Goal: Task Accomplishment & Management: Complete application form

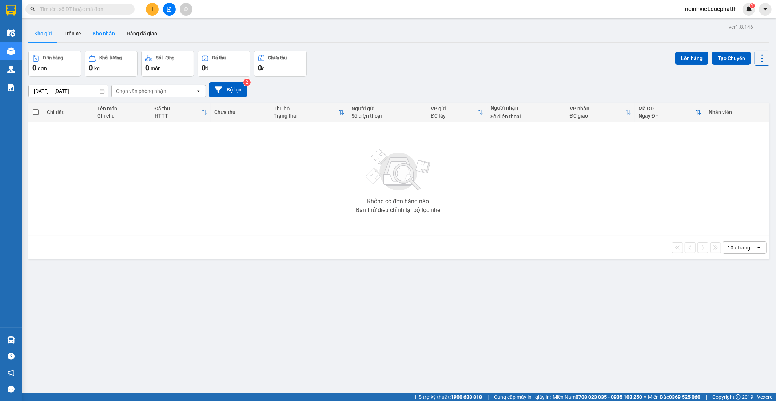
drag, startPoint x: 108, startPoint y: 43, endPoint x: 104, endPoint y: 35, distance: 9.0
click at [106, 42] on div at bounding box center [398, 42] width 741 height 1
click at [104, 35] on button "Kho nhận" at bounding box center [104, 33] width 34 height 17
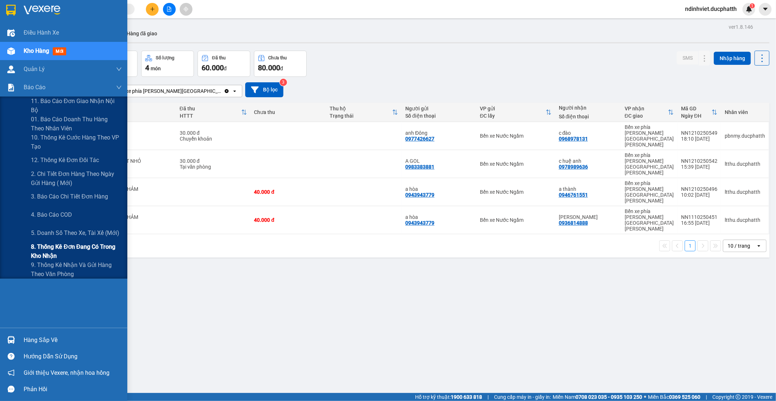
drag, startPoint x: 52, startPoint y: 250, endPoint x: 67, endPoint y: 248, distance: 14.4
click at [52, 251] on span "8. Thống kê đơn đang có trong kho nhận" at bounding box center [76, 251] width 91 height 18
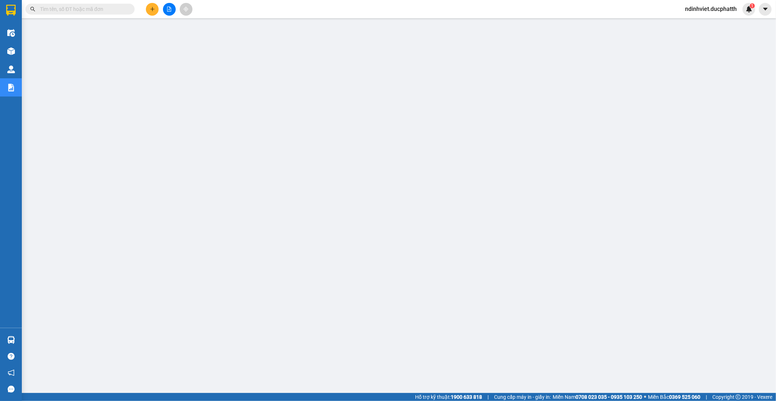
click at [122, 11] on input "text" at bounding box center [83, 9] width 86 height 8
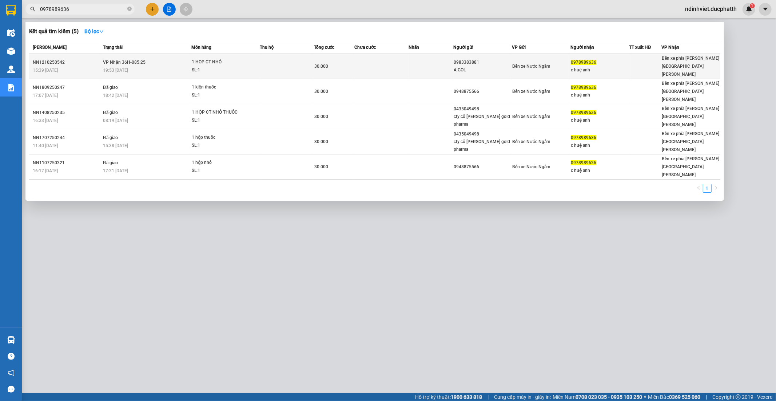
type input "0978989636"
click at [364, 62] on td at bounding box center [381, 66] width 54 height 25
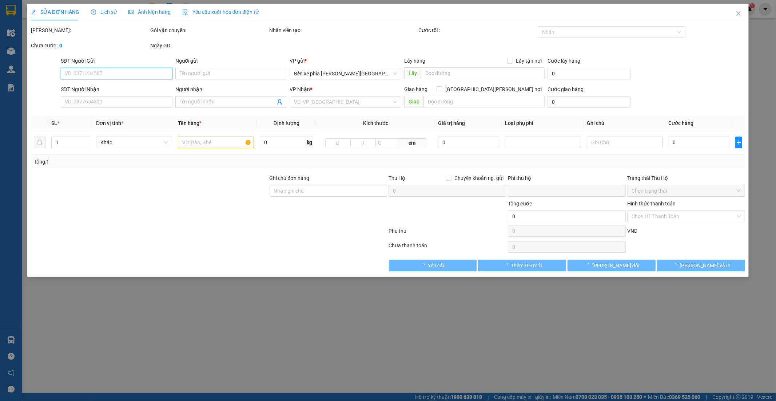
type input "0983383881"
type input "A GOL"
type input "0978989636"
type input "c huệ anh"
type input "TM"
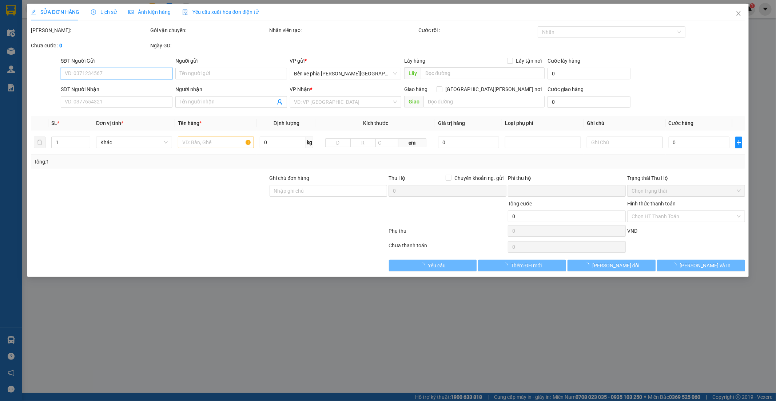
type input "0"
type input "30.000"
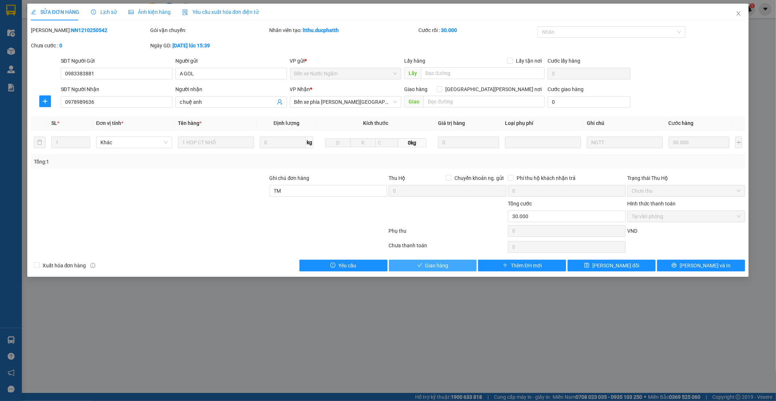
click at [440, 267] on span "Giao hàng" at bounding box center [436, 265] width 23 height 8
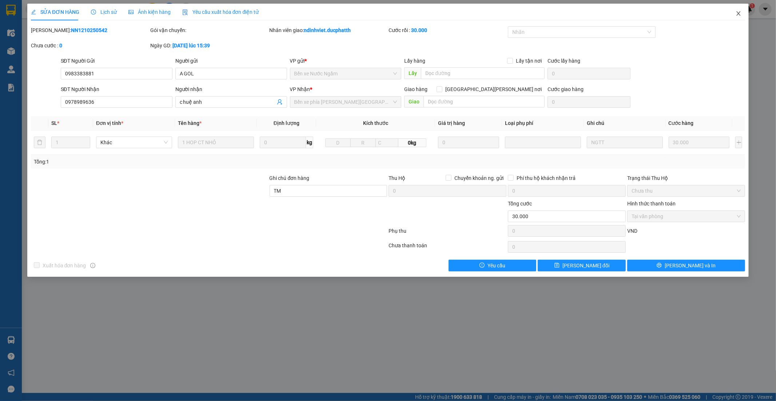
click at [740, 12] on icon "close" at bounding box center [739, 14] width 6 height 6
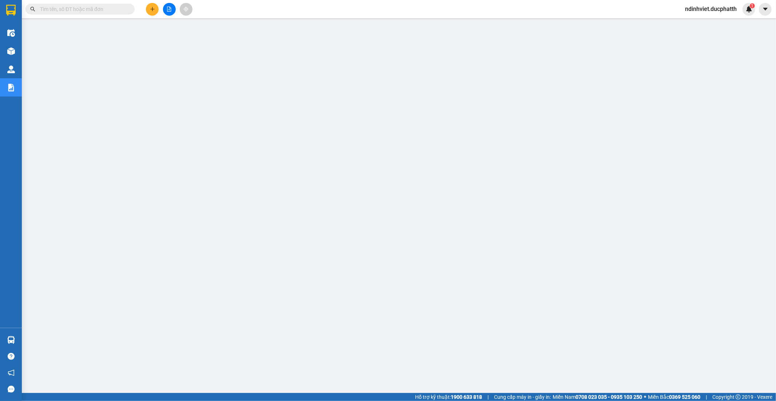
click at [104, 9] on input "text" at bounding box center [83, 9] width 86 height 8
paste input "NN1210250531"
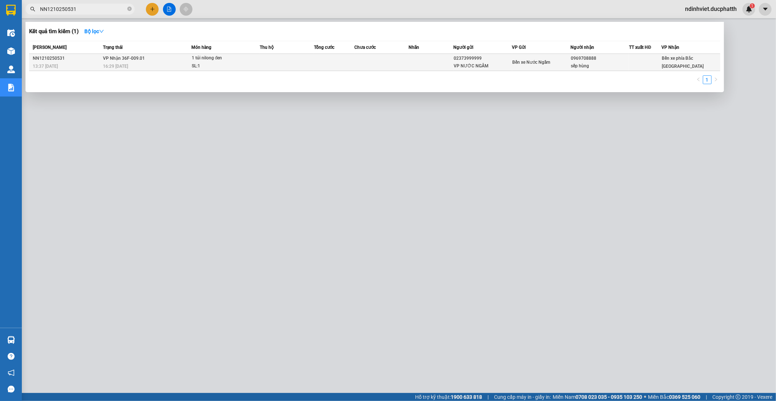
type input "NN1210250531"
click at [327, 61] on td at bounding box center [334, 62] width 40 height 17
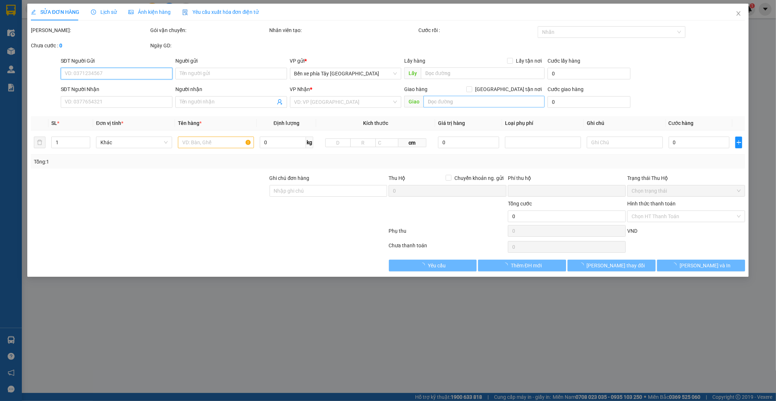
type input "02373999999"
type input "VP NƯỚC NGẦM"
type input "0969708888"
type input "sếp hùng"
type input "0"
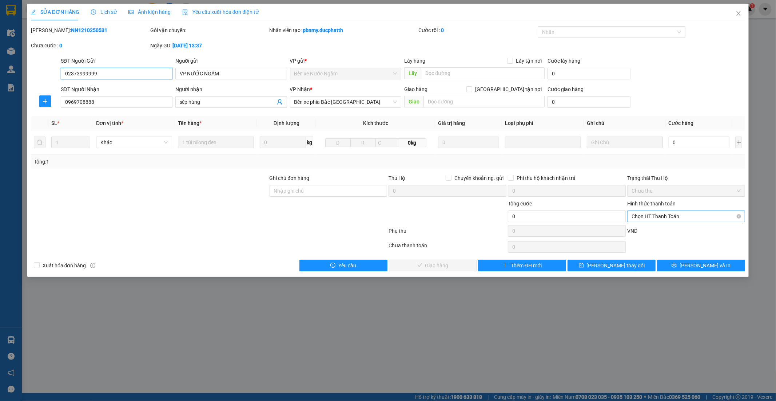
click at [732, 214] on span "Chọn HT Thanh Toán" at bounding box center [686, 216] width 109 height 11
click at [654, 240] on div "Miễn phí" at bounding box center [686, 242] width 109 height 8
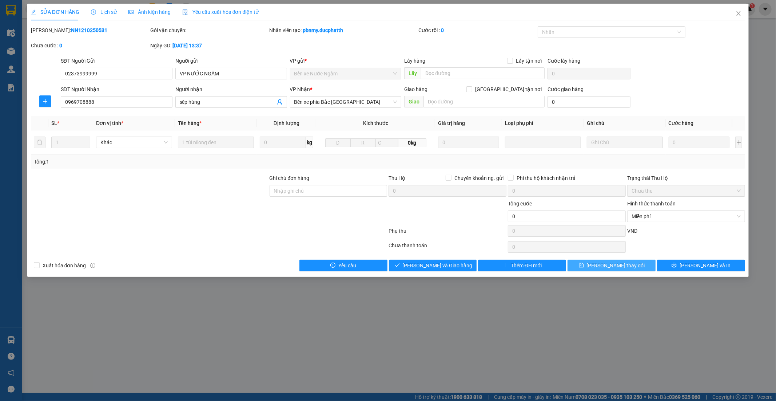
click at [642, 268] on button "Lưu thay đổi" at bounding box center [612, 265] width 88 height 12
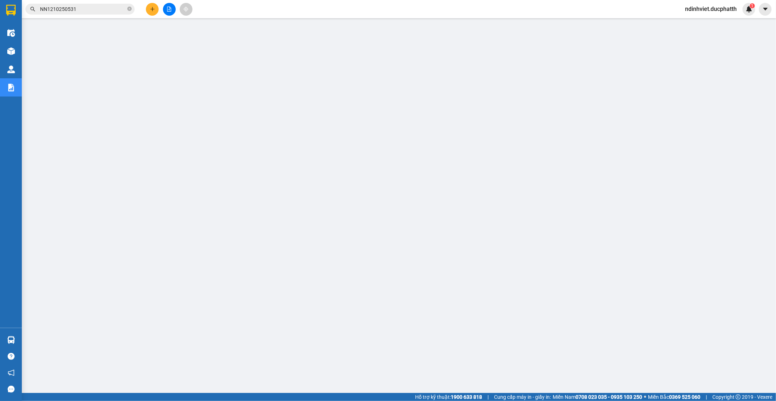
click at [82, 7] on input "NN1210250531" at bounding box center [83, 9] width 86 height 8
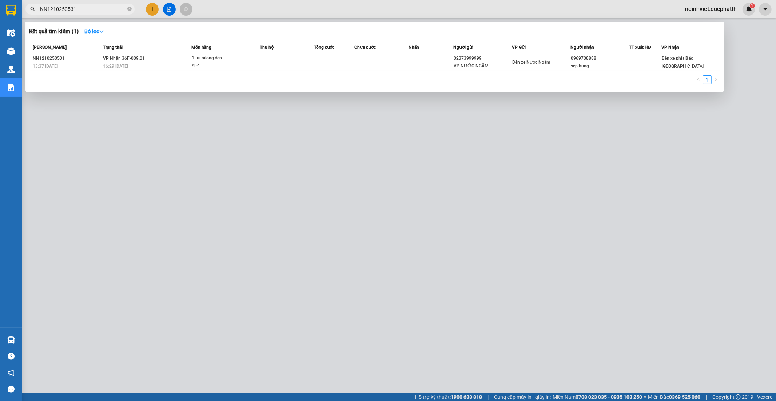
click at [82, 7] on input "NN1210250531" at bounding box center [83, 9] width 86 height 8
paste input "0510250572"
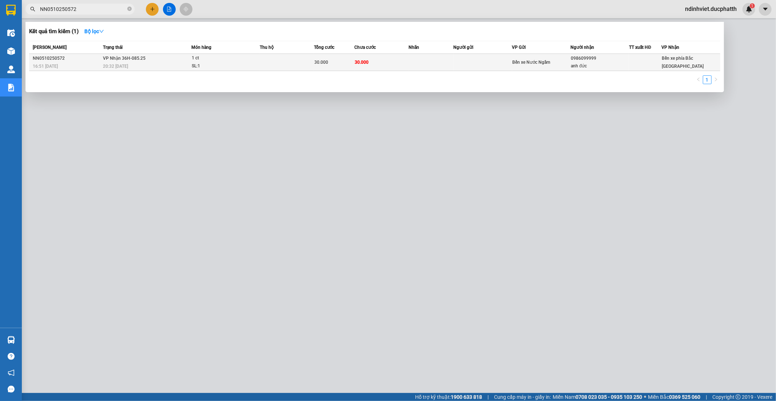
type input "NN0510250572"
click at [228, 63] on div "SL: 1" at bounding box center [219, 66] width 55 height 8
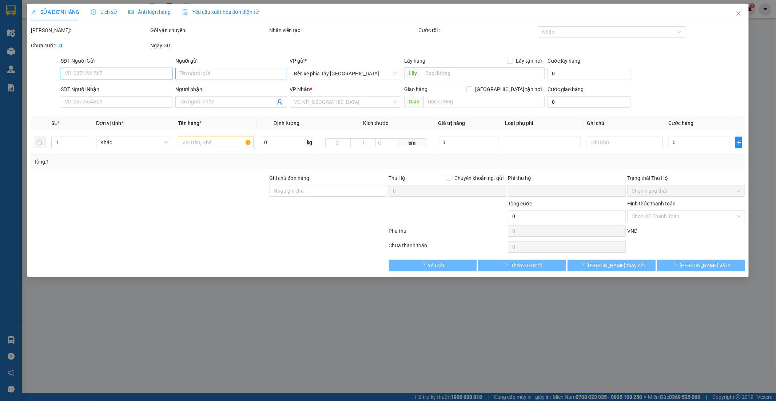
type input "0986099999"
type input "anh đức"
type input "nntt"
type input "0"
type input "30.000"
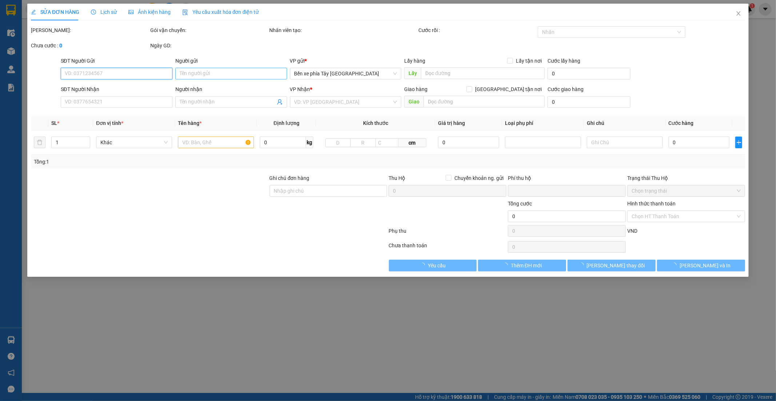
type input "30.000"
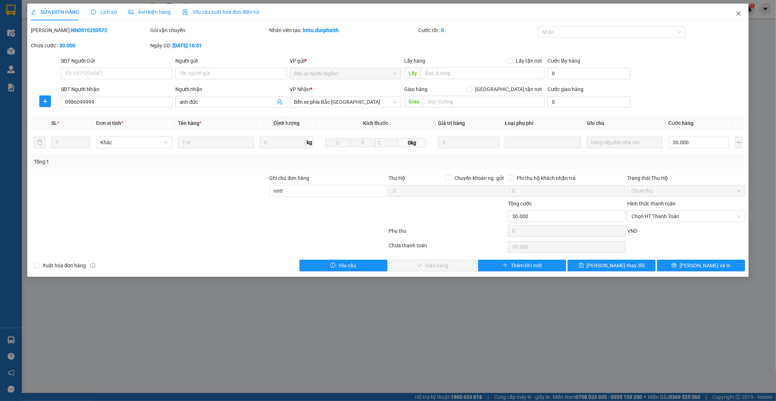
click at [740, 14] on icon "close" at bounding box center [739, 14] width 6 height 6
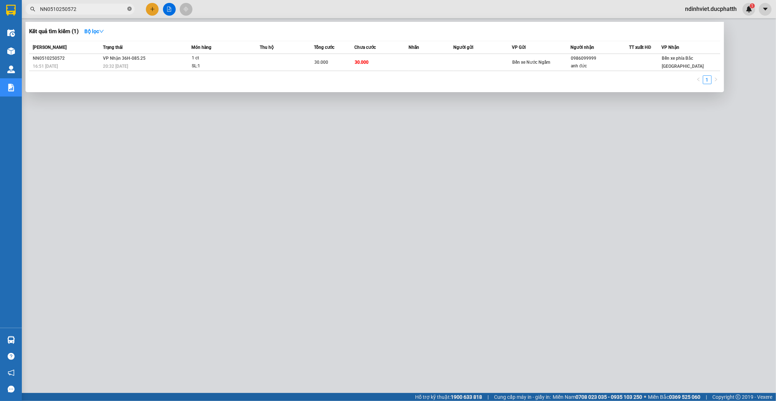
click at [129, 8] on icon "close-circle" at bounding box center [129, 9] width 4 height 4
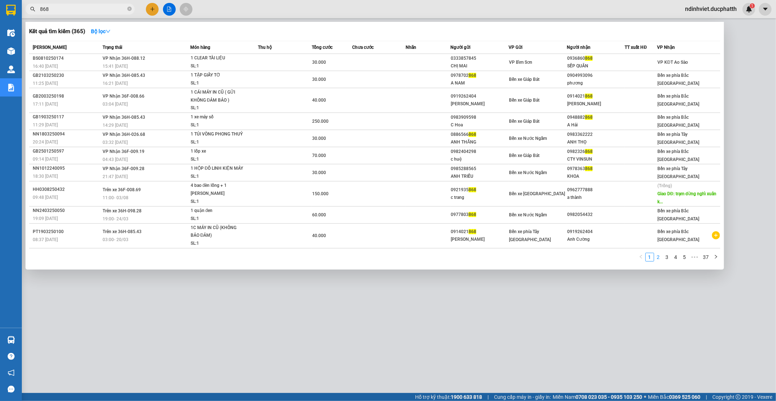
type input "868"
click at [659, 260] on link "2" at bounding box center [659, 257] width 8 height 8
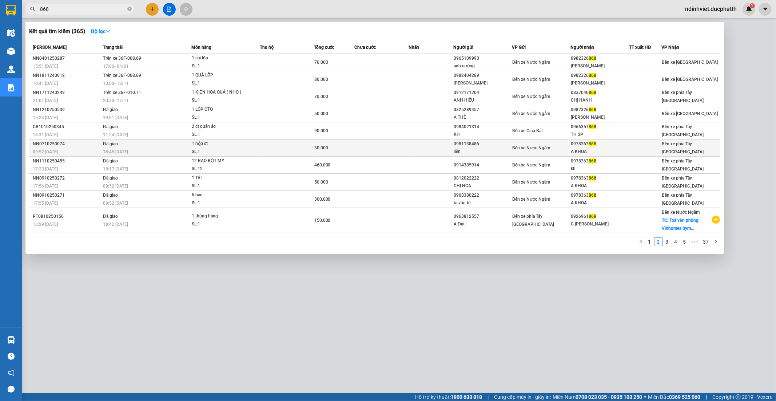
click at [405, 149] on td at bounding box center [381, 147] width 54 height 17
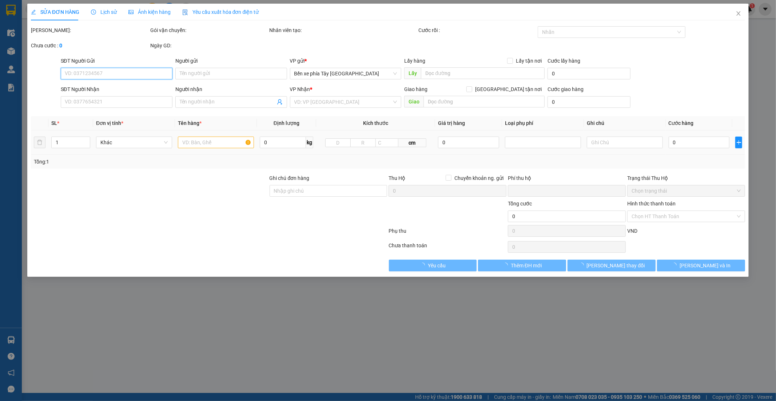
type input "0981138486"
type input "liên"
type input "0978363868"
type input "A KHOA"
type input "tm"
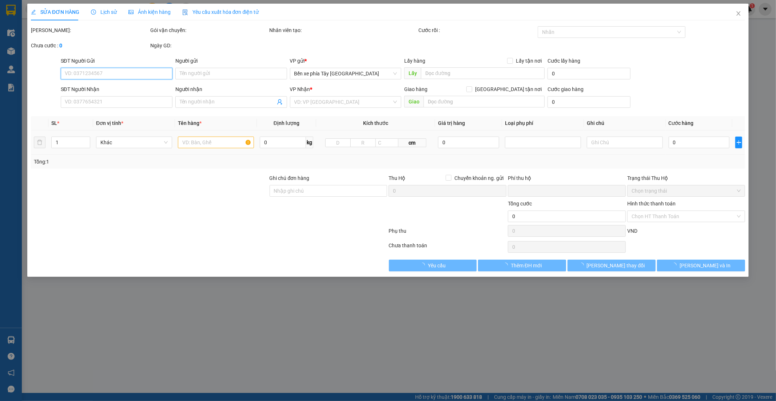
type input "0"
type input "30.000"
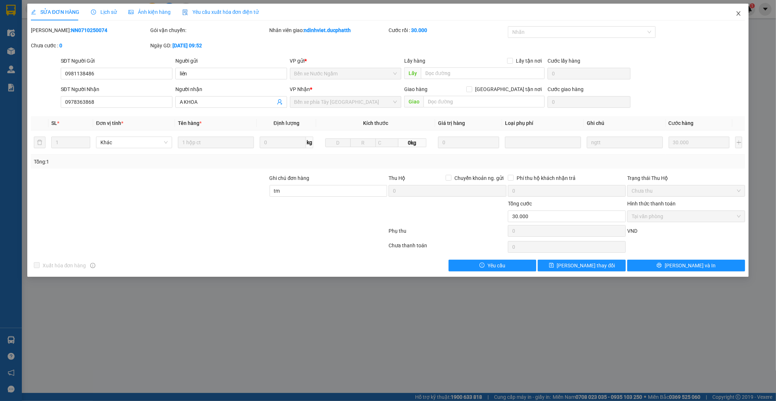
click at [736, 13] on icon "close" at bounding box center [739, 14] width 6 height 6
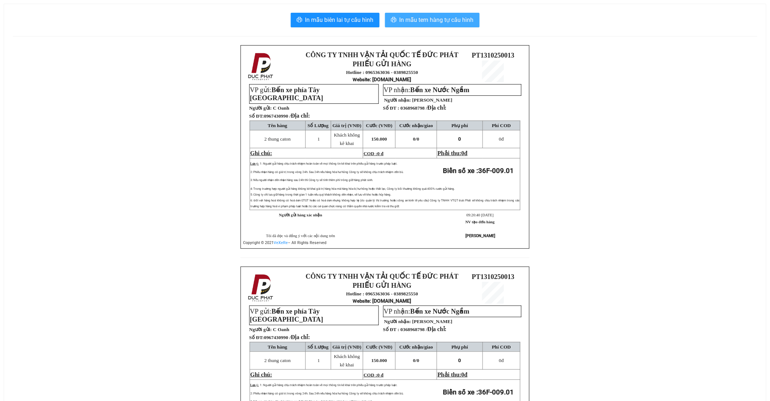
click at [447, 20] on span "In mẫu tem hàng tự cấu hình" at bounding box center [437, 19] width 74 height 9
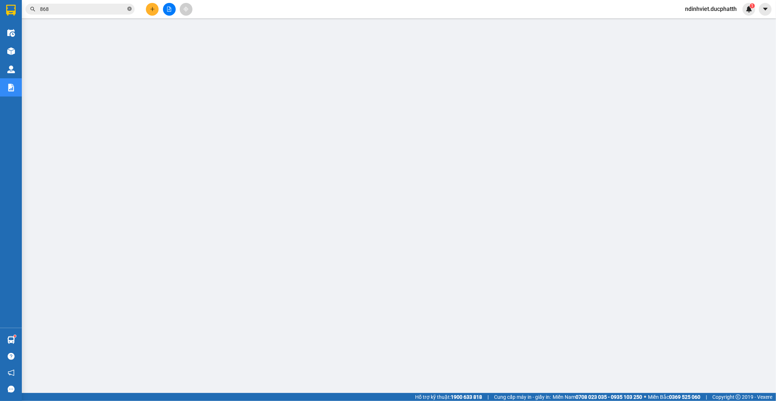
click at [129, 9] on icon "close-circle" at bounding box center [129, 9] width 4 height 4
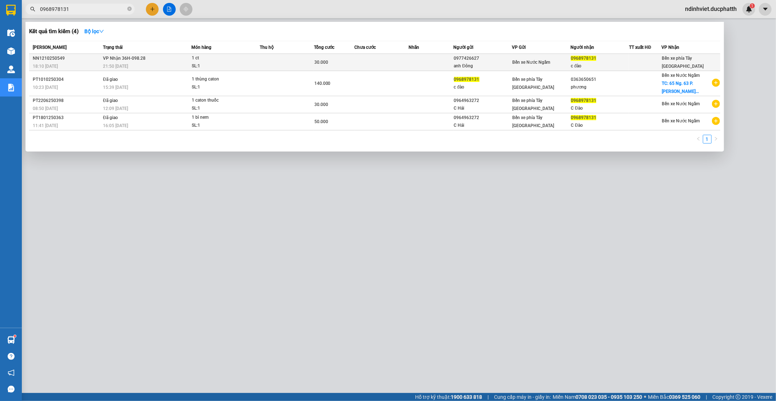
type input "0968978131"
click at [234, 64] on div "SL: 1" at bounding box center [219, 66] width 55 height 8
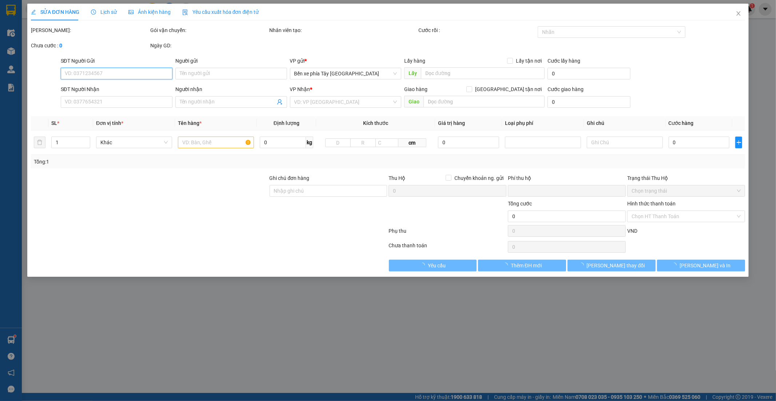
type input "0977426627"
type input "anh Đông"
type input "0968978131"
type input "c đào"
type input "ck shb cty 12/10 18h11 nguyen dinh dong"
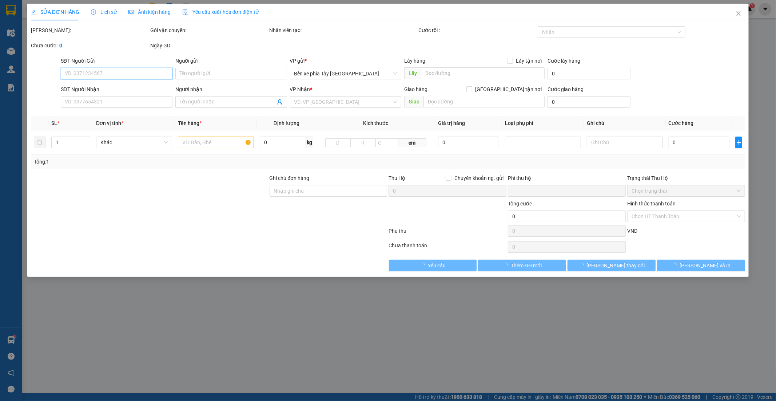
type input "0"
type input "30.000"
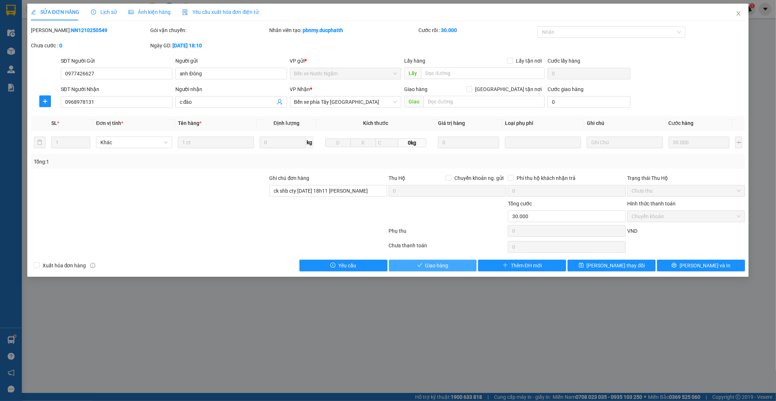
click at [414, 268] on button "Giao hàng" at bounding box center [433, 265] width 88 height 12
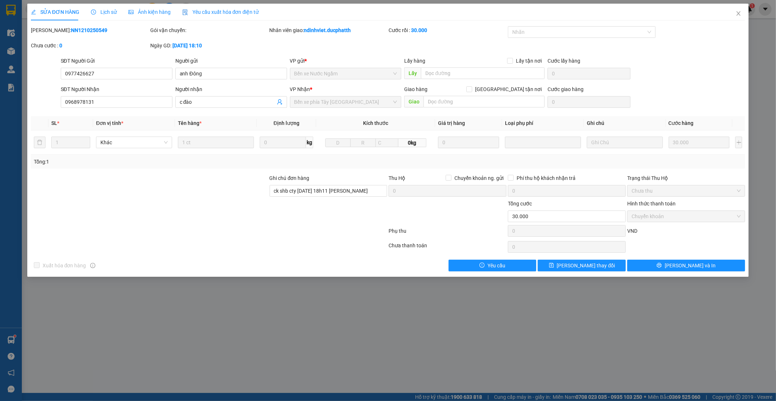
click at [110, 15] on span "Lịch sử" at bounding box center [104, 12] width 26 height 6
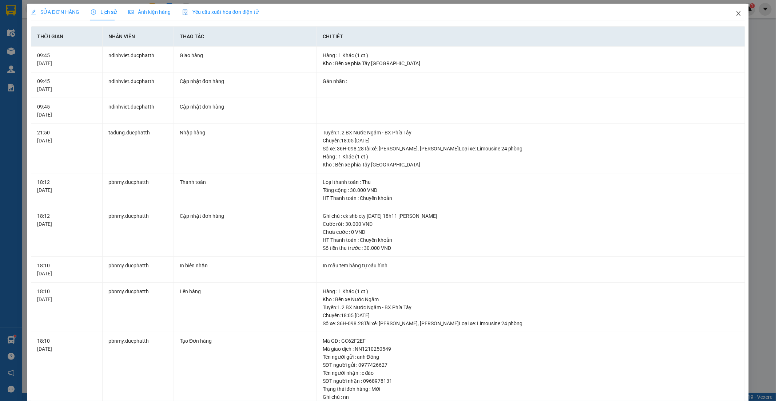
click at [736, 12] on icon "close" at bounding box center [739, 14] width 6 height 6
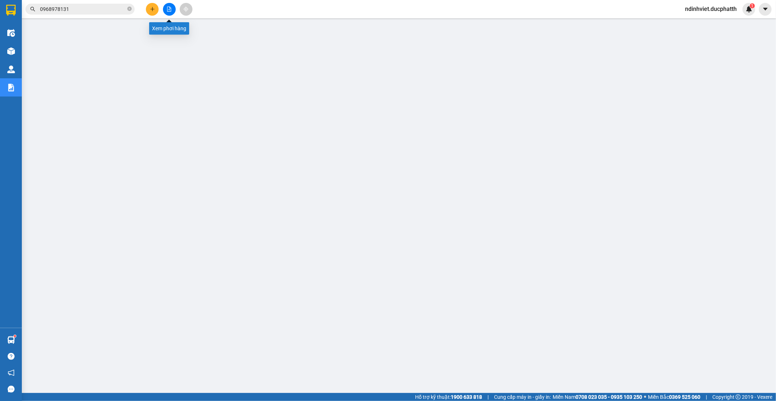
click at [167, 11] on icon "file-add" at bounding box center [169, 9] width 5 height 5
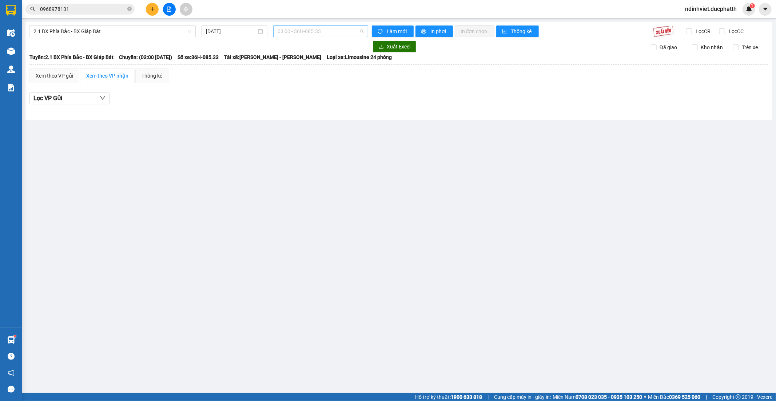
click at [304, 35] on span "03:00 - 36H-085.33" at bounding box center [321, 31] width 86 height 11
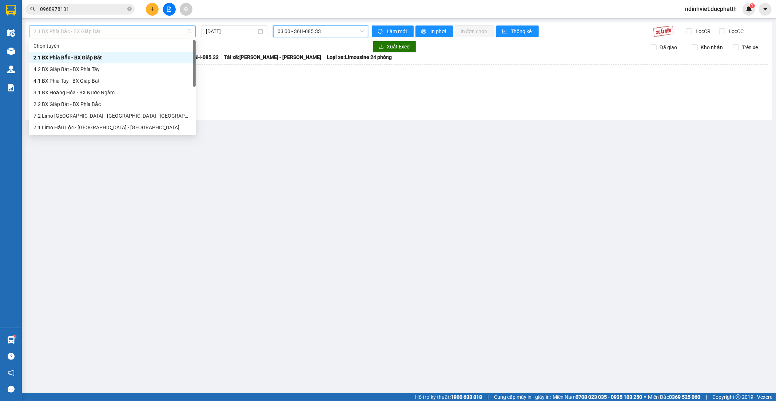
click at [162, 29] on span "2.1 BX Phía Bắc - BX Giáp Bát" at bounding box center [112, 31] width 158 height 11
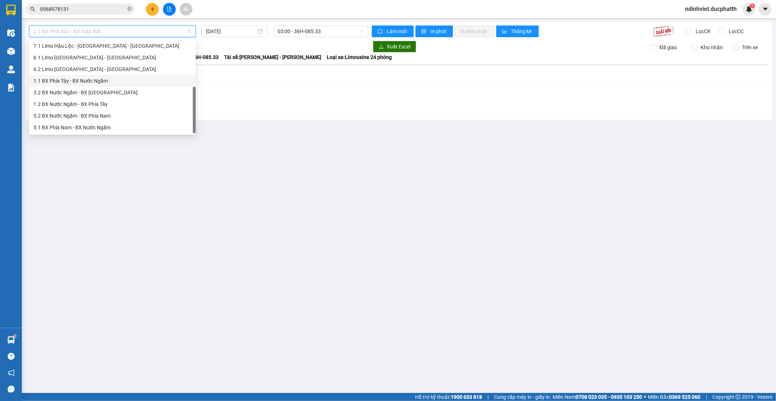
click at [114, 82] on div "1.1 BX Phía Tây - BX Nước Ngầm" at bounding box center [112, 81] width 158 height 8
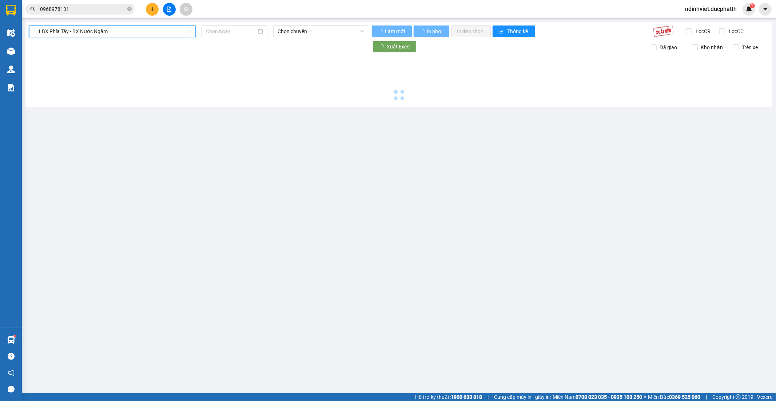
type input "13/10/2025"
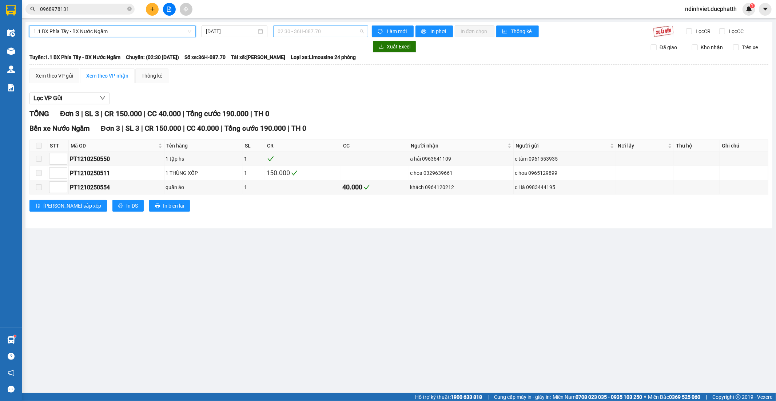
click at [314, 29] on span "02:30 - 36H-087.70" at bounding box center [321, 31] width 86 height 11
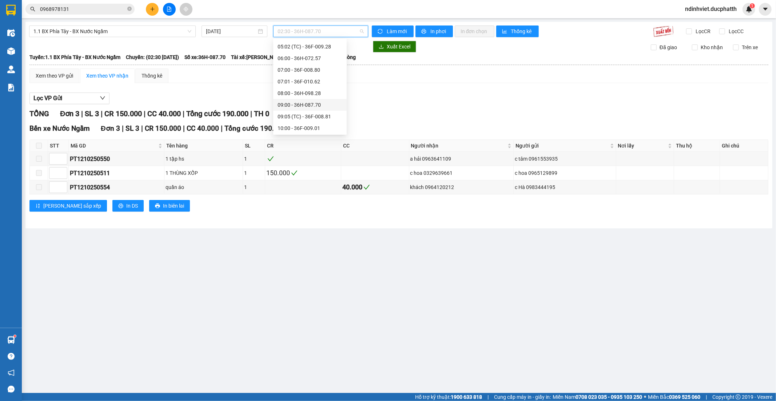
scroll to position [133, 0]
click at [314, 92] on div "10:00 - 36F-009.01" at bounding box center [310, 88] width 74 height 12
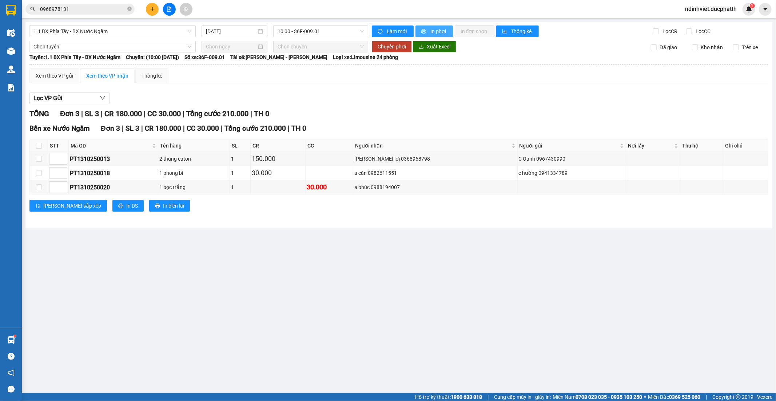
click at [428, 33] on button "In phơi" at bounding box center [434, 31] width 37 height 12
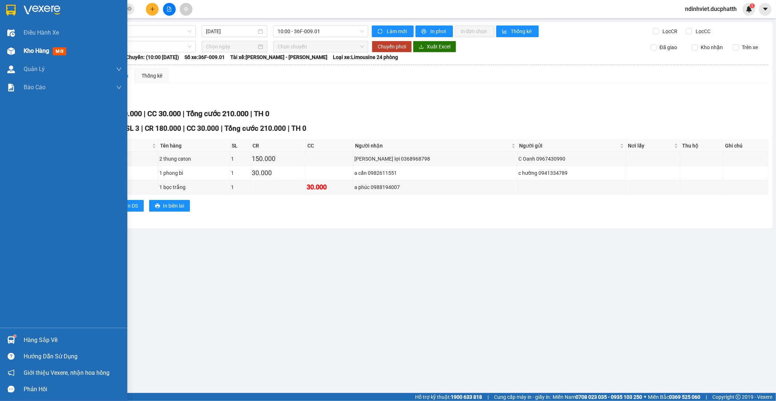
click at [47, 50] on span "Kho hàng" at bounding box center [36, 50] width 25 height 7
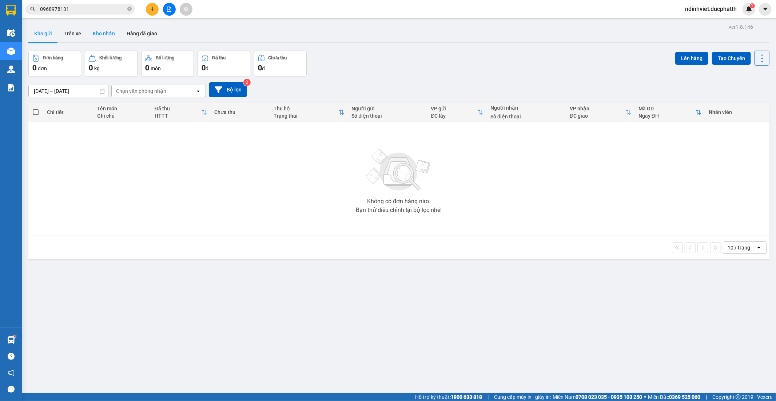
click at [104, 35] on button "Kho nhận" at bounding box center [104, 33] width 34 height 17
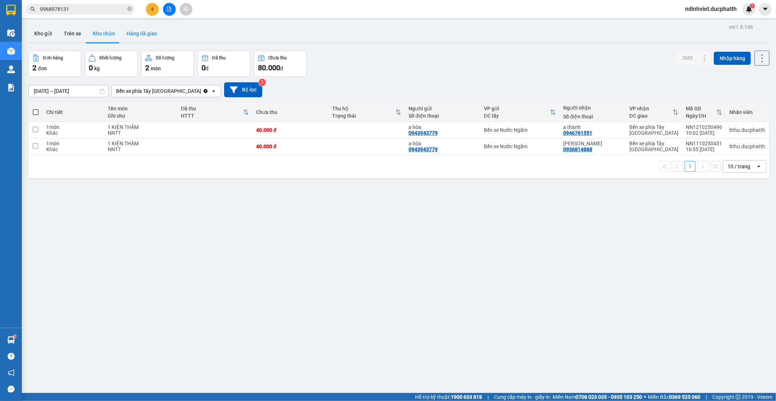
click at [149, 40] on button "Hàng đã giao" at bounding box center [142, 33] width 42 height 17
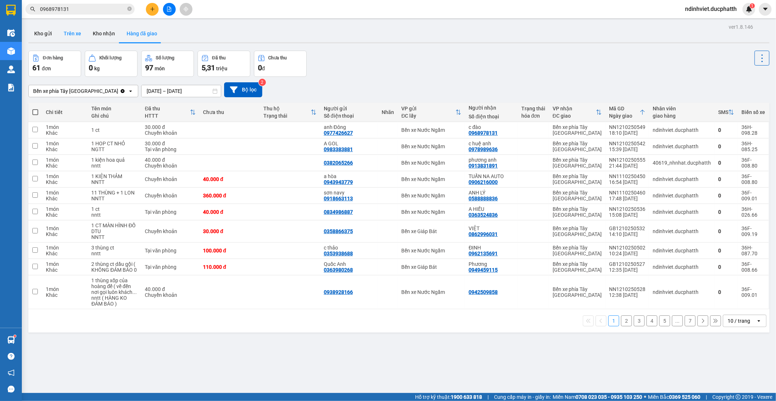
click at [76, 36] on button "Trên xe" at bounding box center [72, 33] width 29 height 17
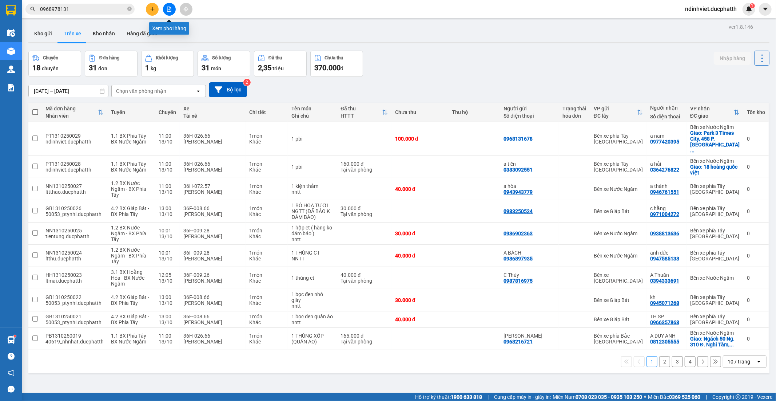
click at [169, 8] on icon "file-add" at bounding box center [169, 9] width 5 height 5
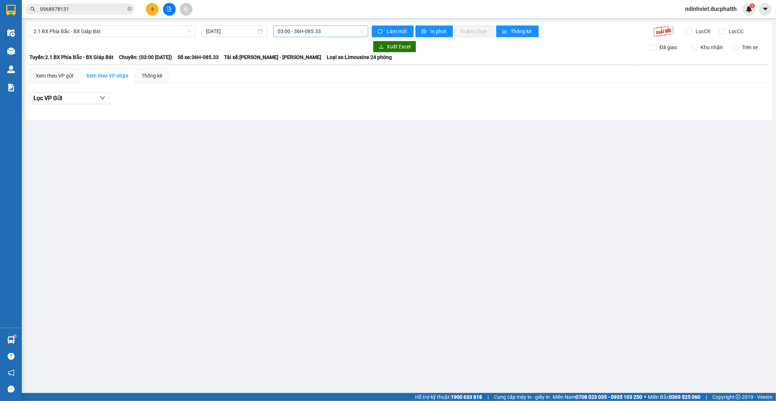
click at [326, 31] on span "03:00 - 36H-085.33" at bounding box center [321, 31] width 86 height 11
click at [165, 33] on span "2.1 BX Phía Bắc - BX Giáp Bát" at bounding box center [112, 31] width 158 height 11
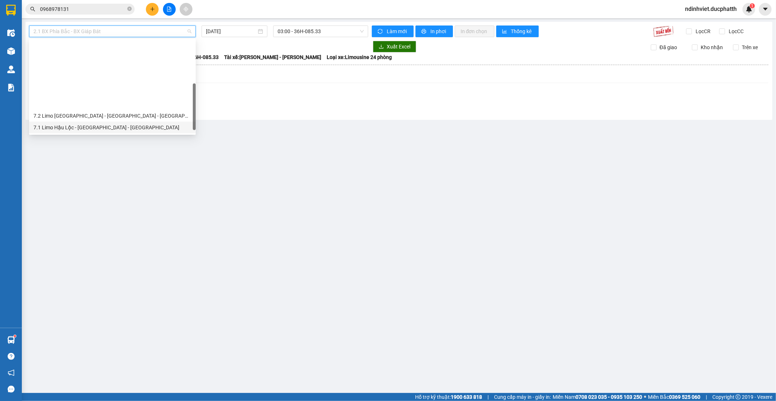
scroll to position [75, 0]
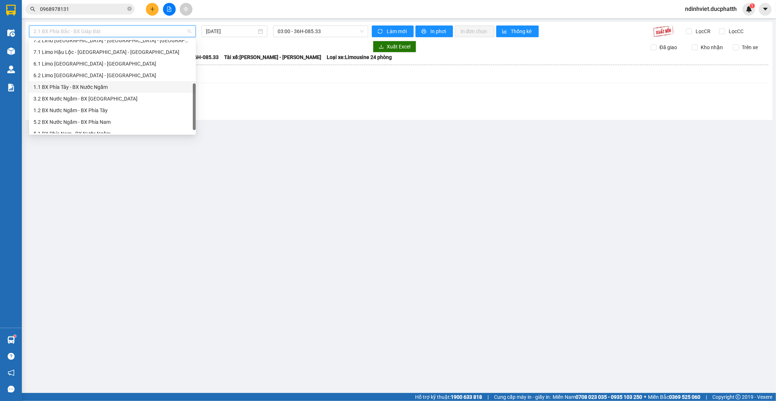
click at [102, 86] on div "1.1 BX Phía Tây - BX Nước Ngầm" at bounding box center [112, 87] width 158 height 8
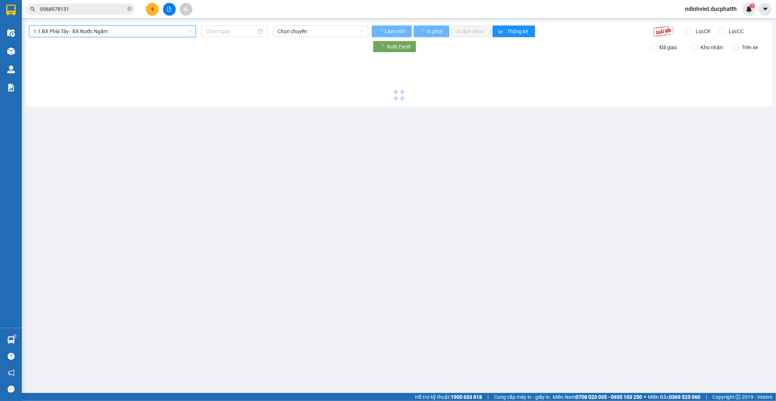
type input "13/10/2025"
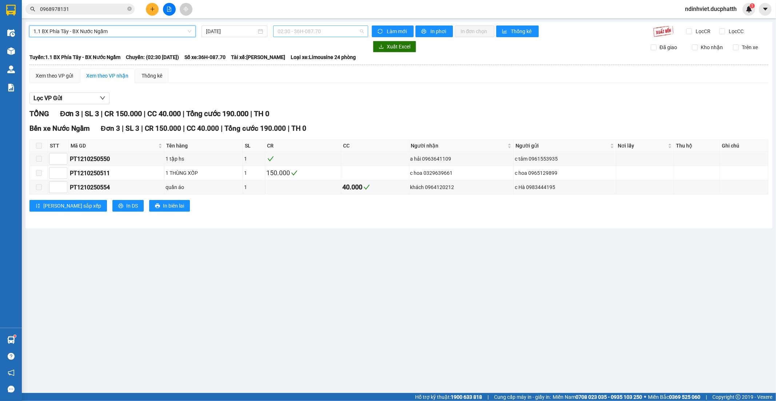
click at [319, 31] on span "02:30 - 36H-087.70" at bounding box center [321, 31] width 86 height 11
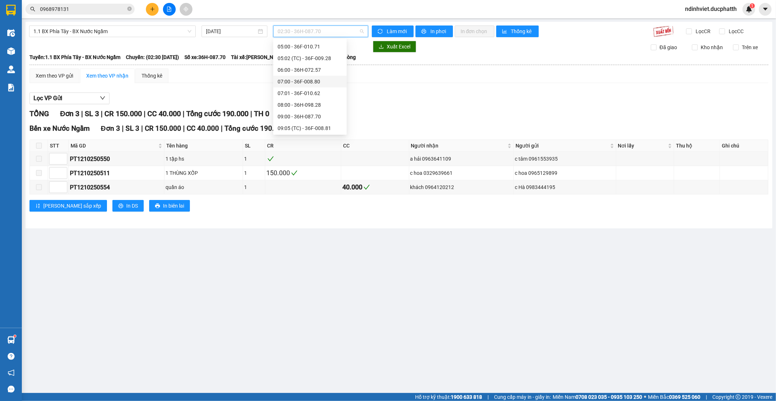
scroll to position [162, 0]
click at [315, 72] on div "11:00 - 36H-026.66" at bounding box center [310, 71] width 65 height 8
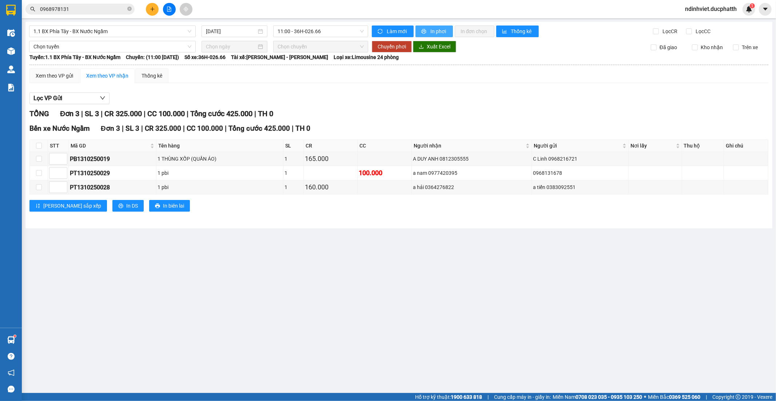
click at [437, 33] on span "In phơi" at bounding box center [439, 31] width 17 height 8
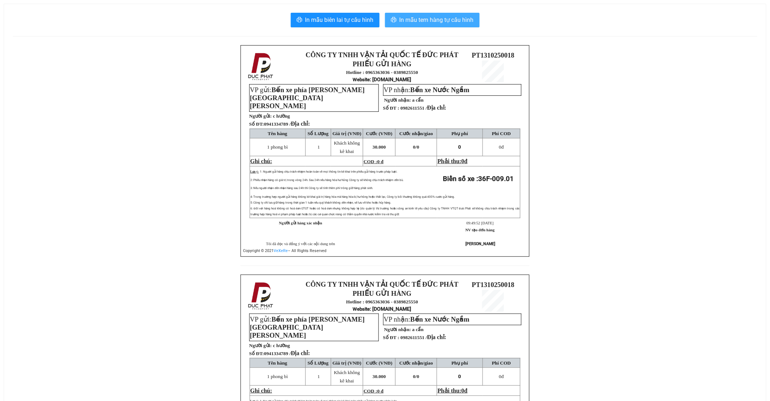
click at [447, 21] on span "In mẫu tem hàng tự cấu hình" at bounding box center [437, 19] width 74 height 9
click at [462, 15] on span "In mẫu tem hàng tự cấu hình" at bounding box center [437, 19] width 74 height 9
click at [453, 23] on span "In mẫu tem hàng tự cấu hình" at bounding box center [437, 19] width 74 height 9
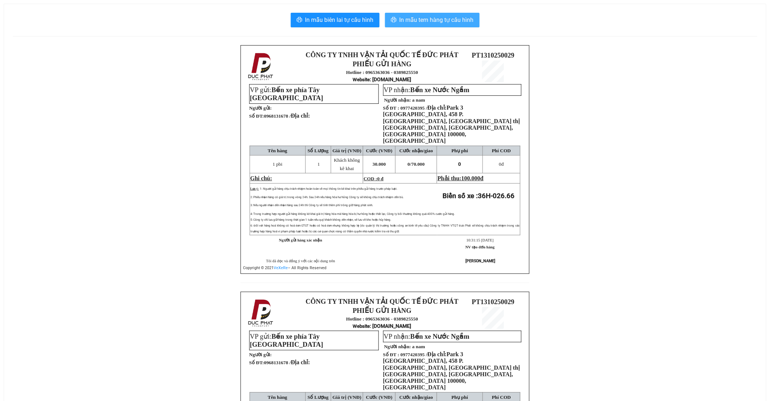
click at [433, 17] on span "In mẫu tem hàng tự cấu hình" at bounding box center [437, 19] width 74 height 9
